Goal: Transaction & Acquisition: Purchase product/service

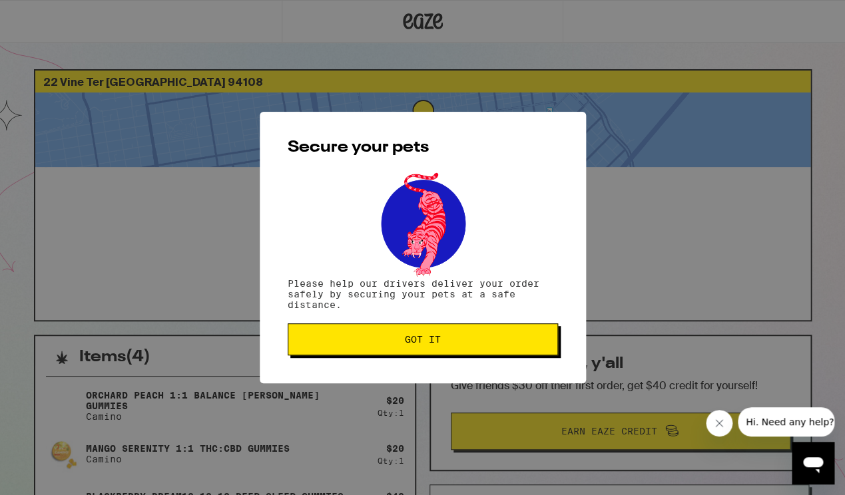
click at [454, 339] on span "Got it" at bounding box center [423, 339] width 248 height 9
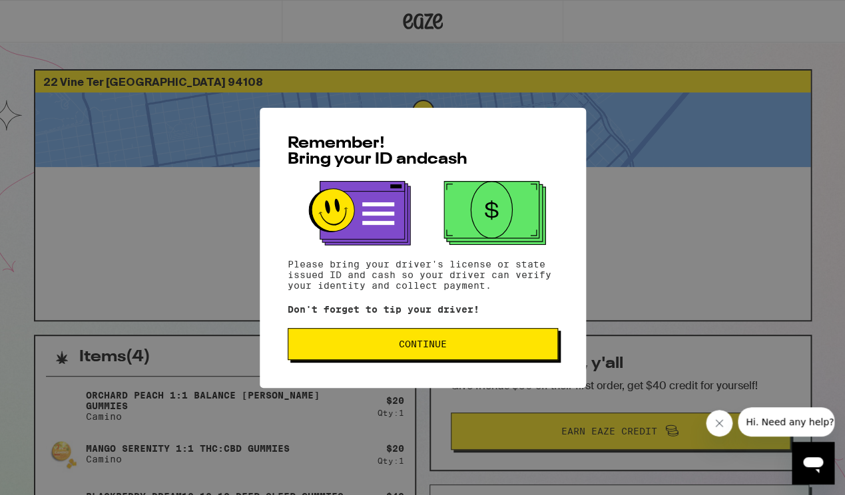
click at [417, 343] on span "Continue" at bounding box center [423, 343] width 48 height 9
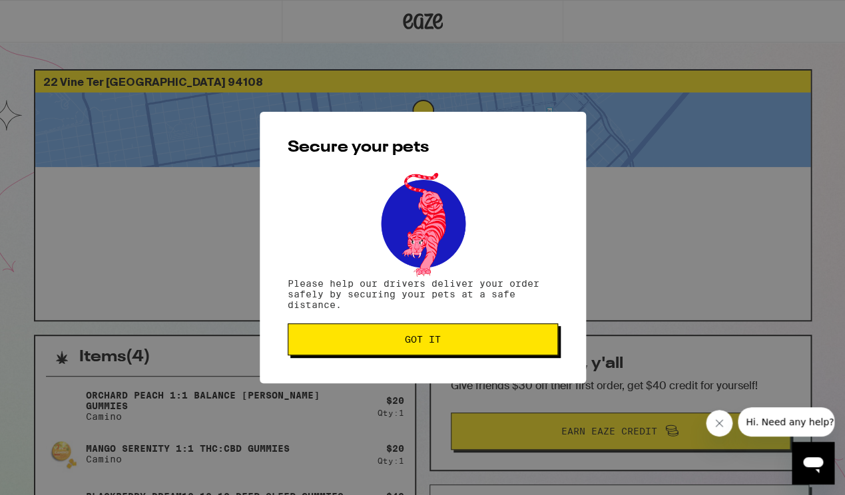
click at [419, 333] on button "Got it" at bounding box center [423, 339] width 270 height 32
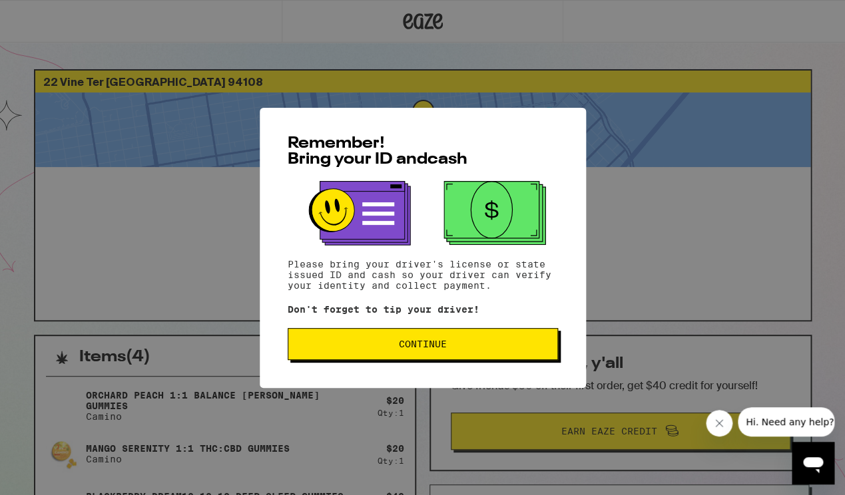
click at [417, 349] on span "Continue" at bounding box center [423, 343] width 48 height 9
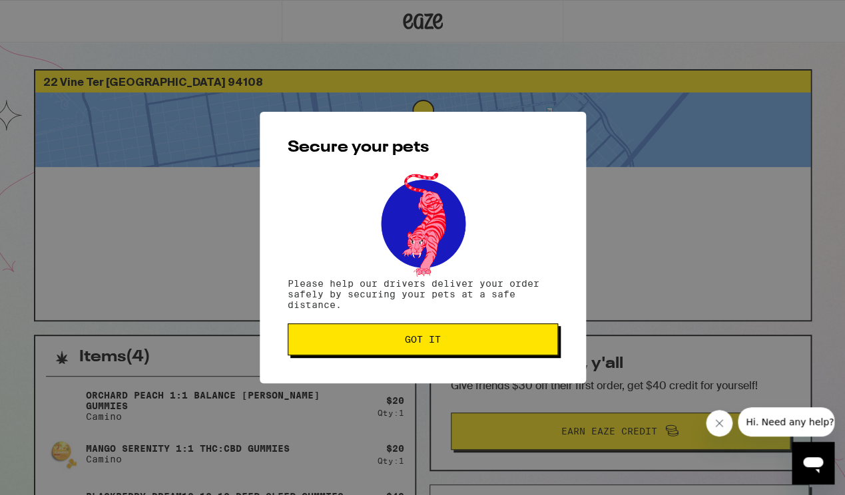
click at [421, 335] on button "Got it" at bounding box center [423, 339] width 270 height 32
